Goal: Book appointment/travel/reservation

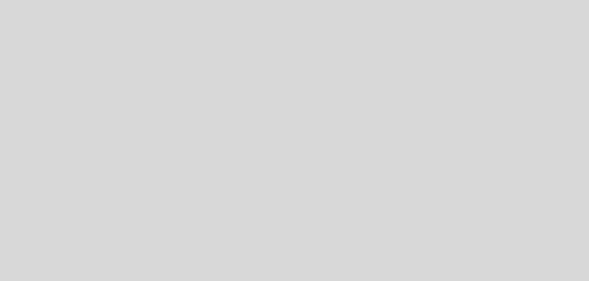
select select "es"
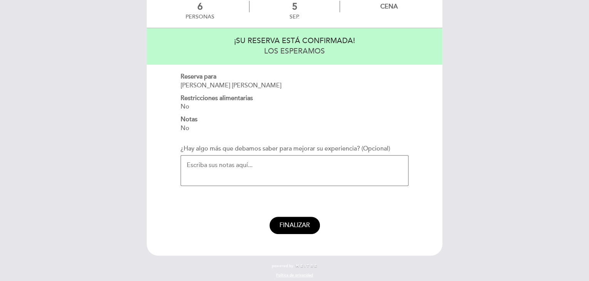
scroll to position [57, 0]
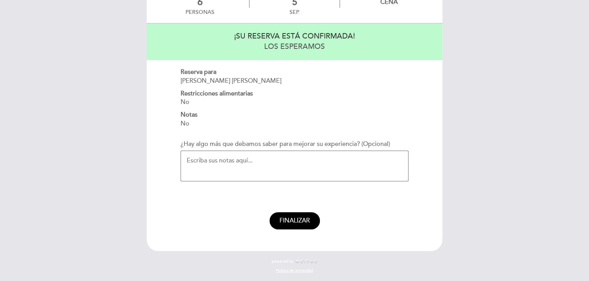
click at [265, 161] on textarea "¿Hay algo más que debamos saber para mejorar su experiencia? (Opcional)" at bounding box center [295, 166] width 228 height 31
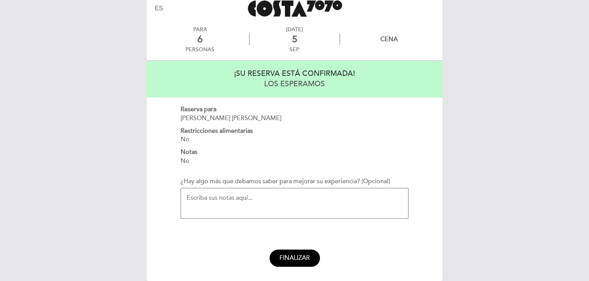
scroll to position [20, 0]
click at [236, 200] on textarea "¿Hay algo más que debamos saber para mejorar su experiencia? (Opcional)" at bounding box center [295, 203] width 228 height 31
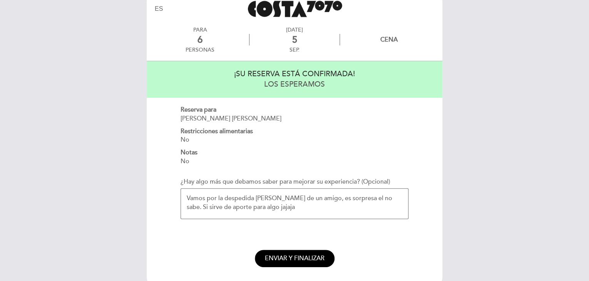
click at [320, 198] on textarea "Vamos por la despedida [PERSON_NAME] de un amigo, es sorpresa el no sabe. Si si…" at bounding box center [295, 203] width 228 height 31
click at [346, 210] on textarea "Vamos por la despedida [PERSON_NAME] de un amigo desde [GEOGRAPHIC_DATA] capita…" at bounding box center [295, 203] width 228 height 31
type textarea "Vamos por la despedida [PERSON_NAME] de un amigo desde [GEOGRAPHIC_DATA] capita…"
click at [390, 37] on div "Cena" at bounding box center [389, 40] width 17 height 8
click at [285, 256] on span "ENVIAR Y FINALIZAR" at bounding box center [295, 259] width 60 height 8
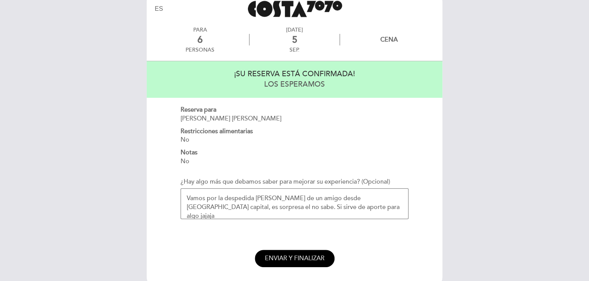
click at [293, 259] on span "ENVIAR Y FINALIZAR" at bounding box center [295, 259] width 60 height 8
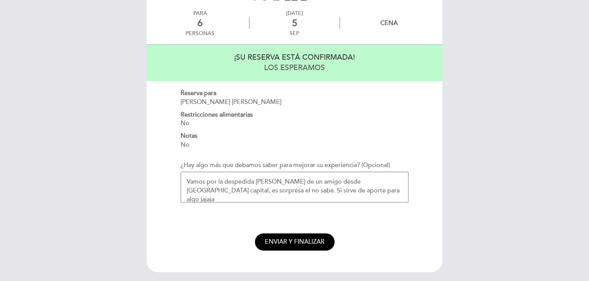
scroll to position [0, 0]
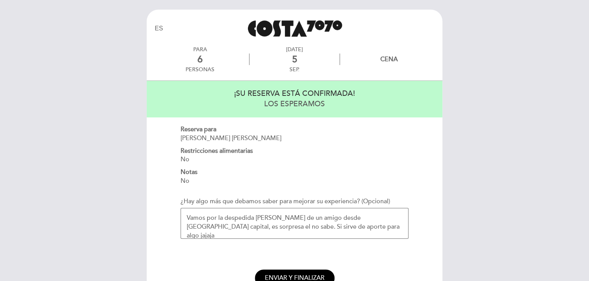
drag, startPoint x: 313, startPoint y: 228, endPoint x: 146, endPoint y: 198, distance: 170.1
click at [146, 198] on div "EN ES PT PARA 6 [DATE] LOS ESPERAMOS" at bounding box center [294, 159] width 307 height 299
click at [290, 223] on textarea "Vamos por la despedida [PERSON_NAME] de un amigo desde [GEOGRAPHIC_DATA] capita…" at bounding box center [295, 223] width 228 height 31
drag, startPoint x: 189, startPoint y: 218, endPoint x: 313, endPoint y: 218, distance: 124.4
click at [312, 219] on textarea "Vamos por la despedida [PERSON_NAME] de un amigo desde [GEOGRAPHIC_DATA] capita…" at bounding box center [295, 223] width 228 height 31
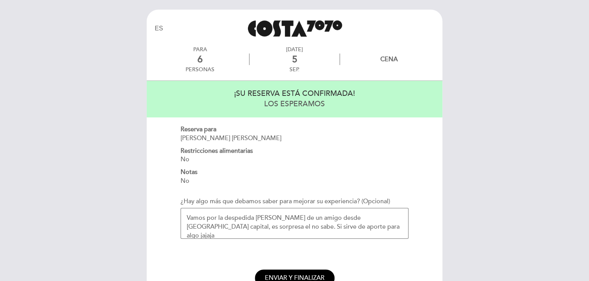
click at [314, 225] on textarea "Vamos por la despedida [PERSON_NAME] de un amigo desde [GEOGRAPHIC_DATA] capita…" at bounding box center [295, 223] width 228 height 31
click at [356, 168] on div "Reserva para [PERSON_NAME] [PERSON_NAME] Restricciones alimentarias No Notas No" at bounding box center [295, 155] width 228 height 60
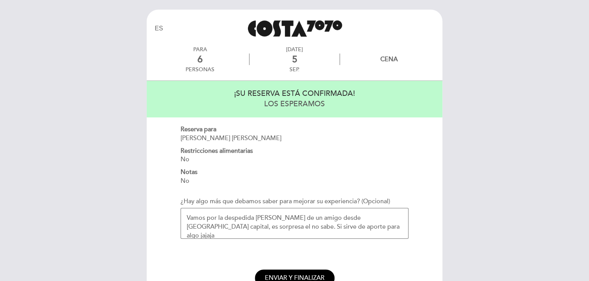
click at [288, 218] on textarea "Vamos por la despedida [PERSON_NAME] de un amigo desde [GEOGRAPHIC_DATA] capita…" at bounding box center [295, 223] width 228 height 31
click at [297, 275] on span "ENVIAR Y FINALIZAR" at bounding box center [295, 278] width 60 height 8
